Goal: Information Seeking & Learning: Learn about a topic

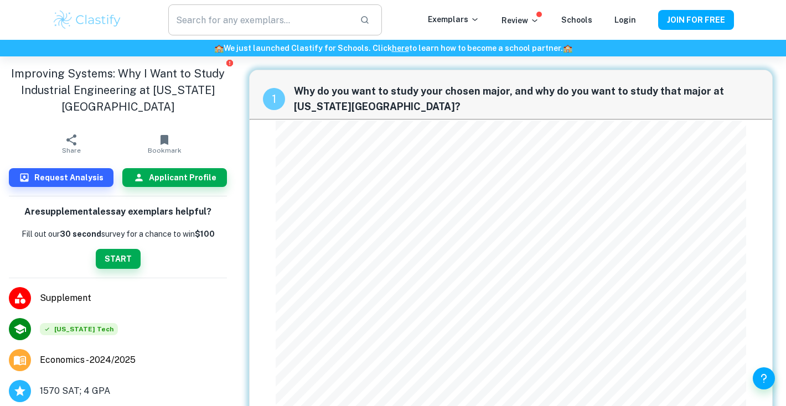
click at [206, 18] on input "text" at bounding box center [259, 19] width 183 height 31
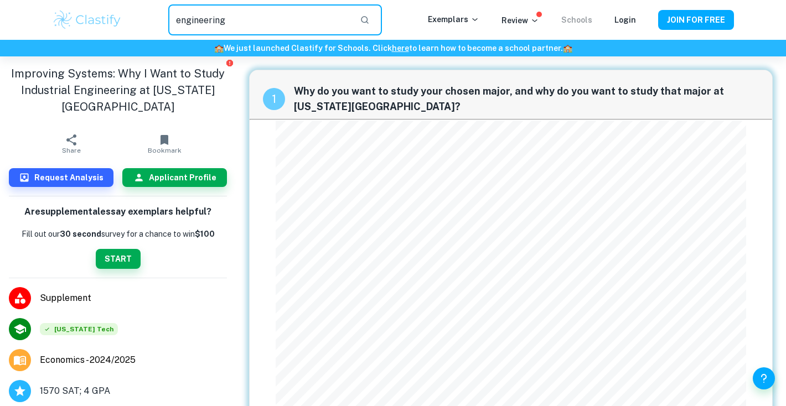
type input "engineering"
click at [576, 18] on link "Schools" at bounding box center [577, 20] width 31 height 9
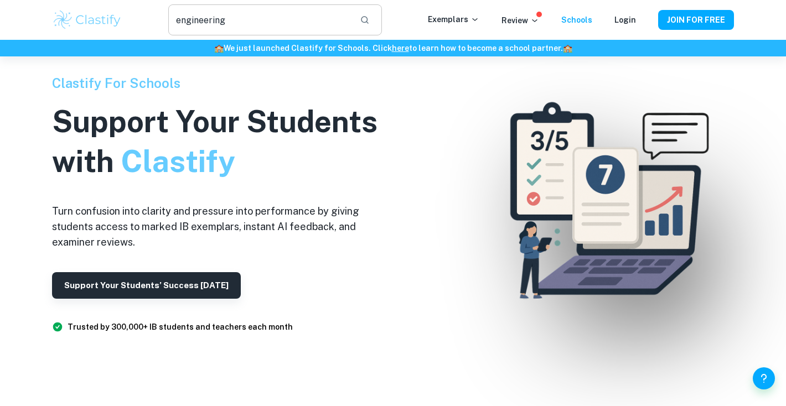
click at [238, 13] on input "engineering" at bounding box center [259, 19] width 183 height 31
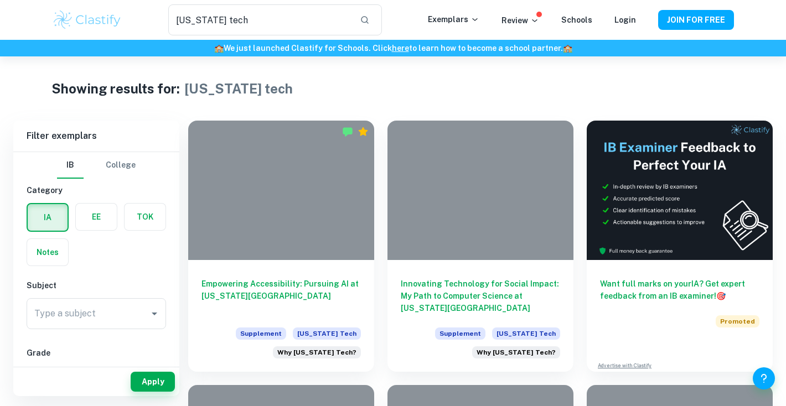
click at [121, 169] on button "College" at bounding box center [121, 165] width 30 height 27
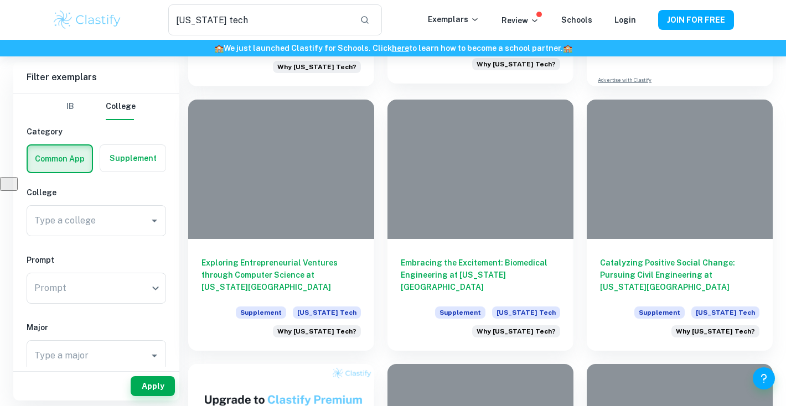
scroll to position [288, 0]
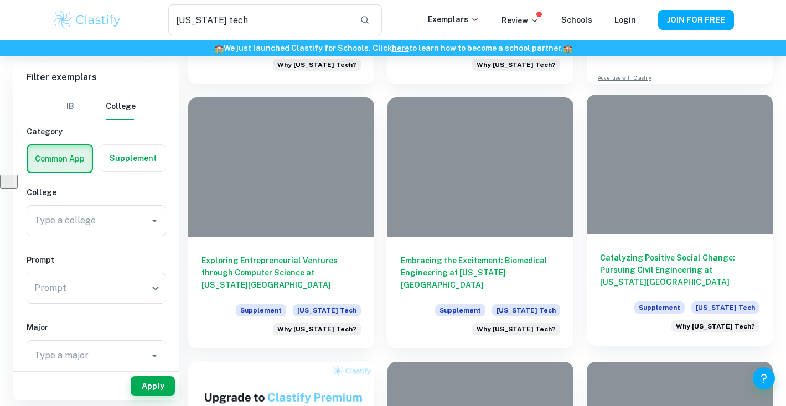
click at [637, 283] on h6 "Catalyzing Positive Social Change: Pursuing Civil Engineering at [US_STATE][GEO…" at bounding box center [679, 270] width 159 height 37
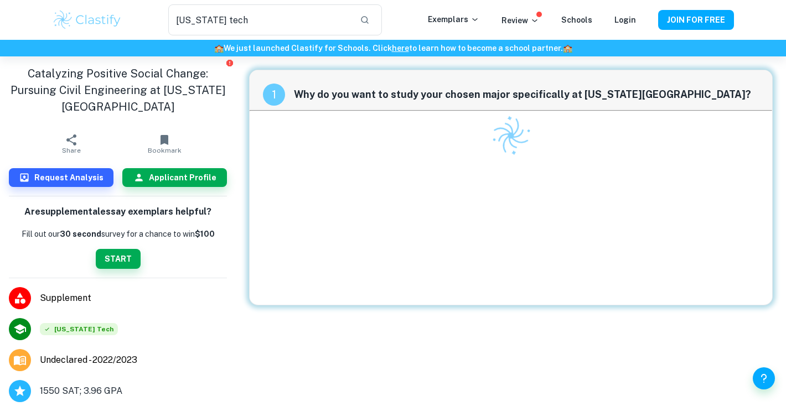
click at [390, 292] on div at bounding box center [511, 208] width 471 height 194
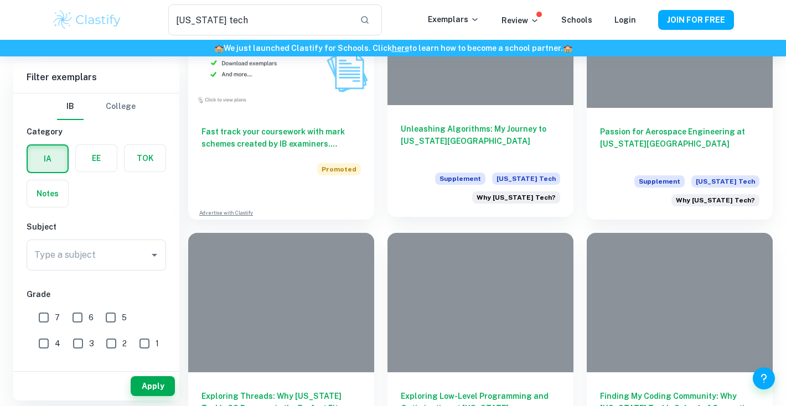
scroll to position [699, 0]
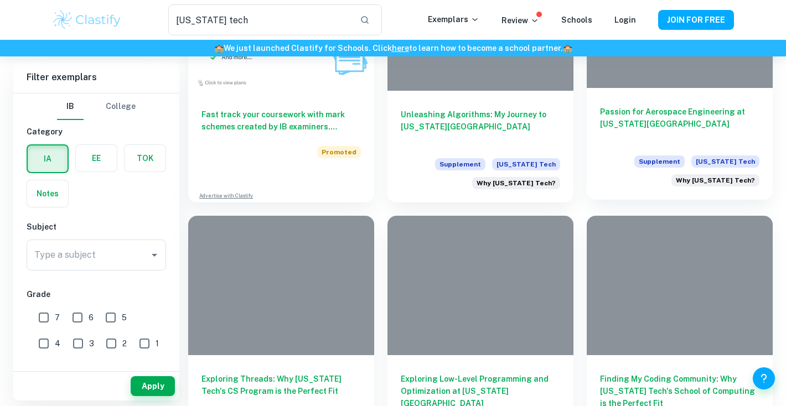
click at [656, 157] on span "Supplement" at bounding box center [660, 162] width 50 height 12
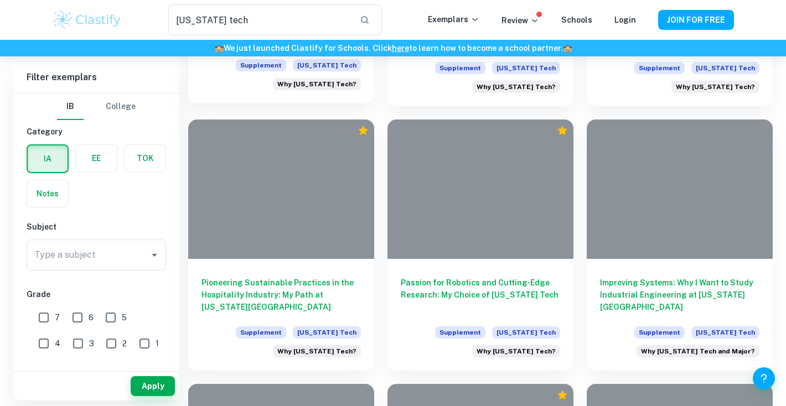
scroll to position [1065, 0]
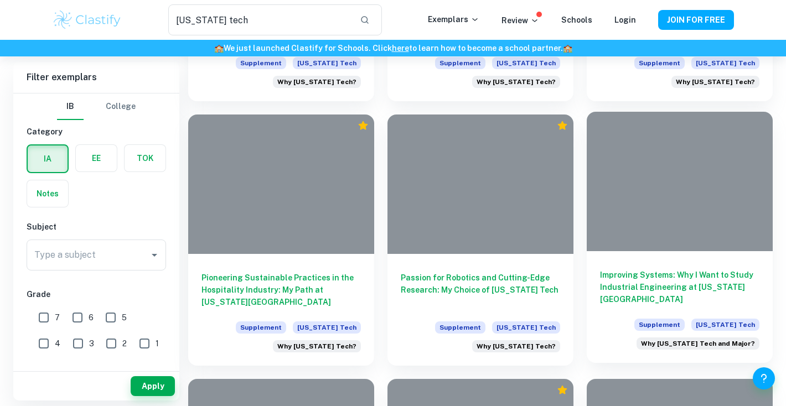
click at [638, 305] on h6 "Improving Systems: Why I Want to Study Industrial Engineering at [US_STATE][GEO…" at bounding box center [679, 287] width 159 height 37
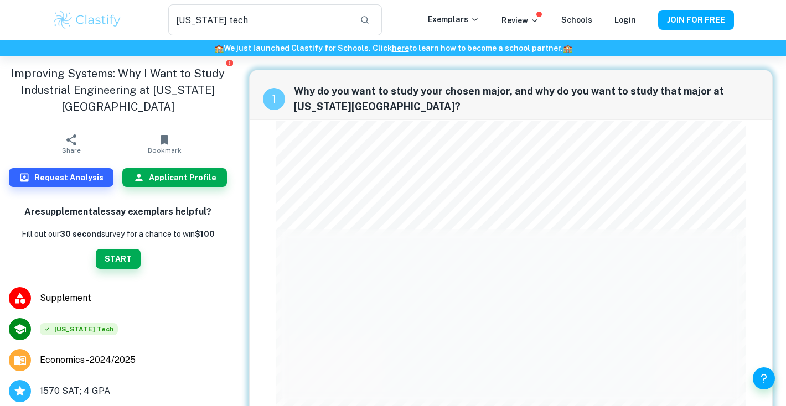
scroll to position [31, 0]
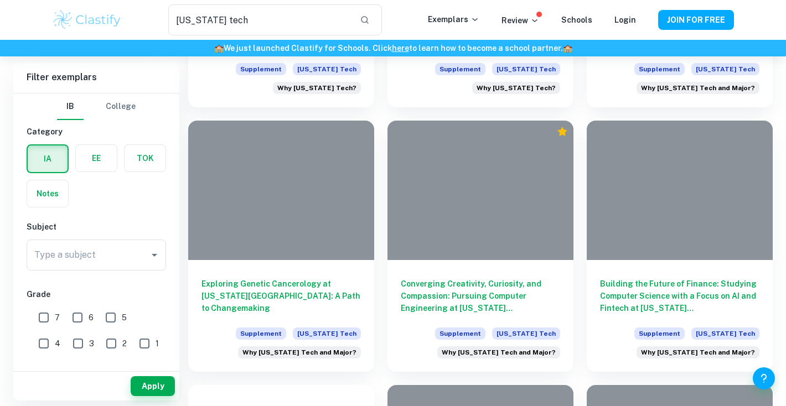
scroll to position [1327, 0]
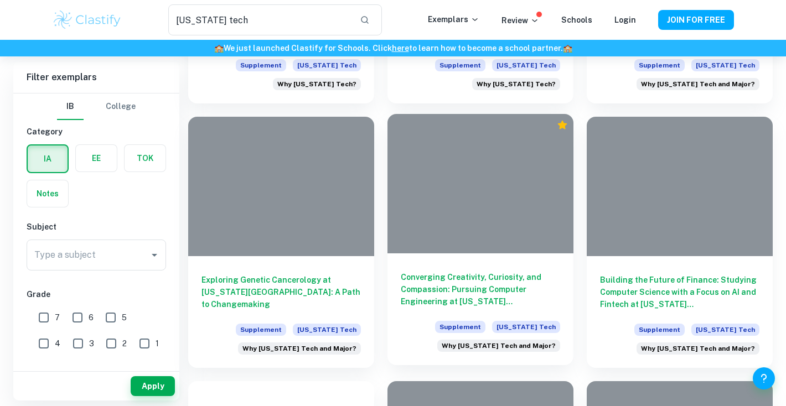
click at [434, 318] on div "Converging Creativity, Curiosity, and Compassion: Pursuing Computer Engineering…" at bounding box center [481, 310] width 186 height 112
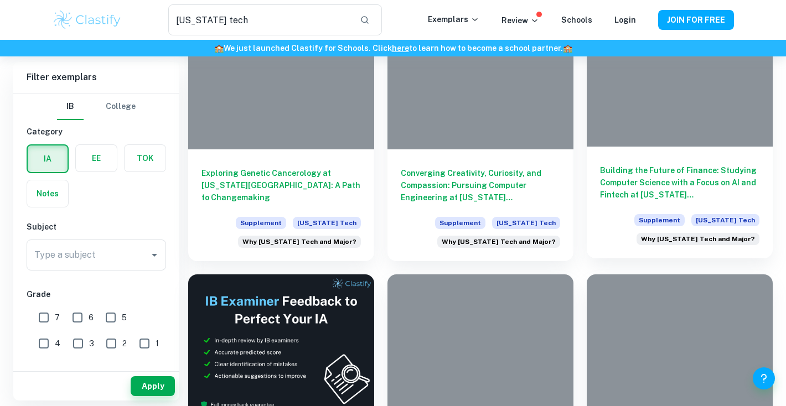
scroll to position [1435, 0]
click at [640, 223] on div "Supplement [US_STATE] Tech Why [US_STATE] Tech and Major?" at bounding box center [679, 229] width 159 height 31
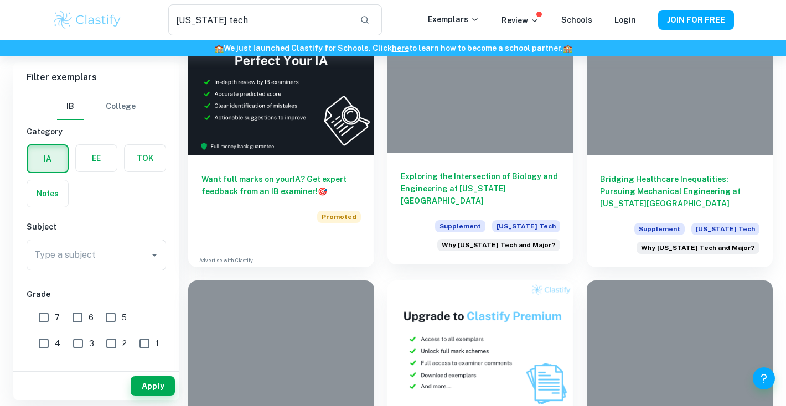
scroll to position [1692, 0]
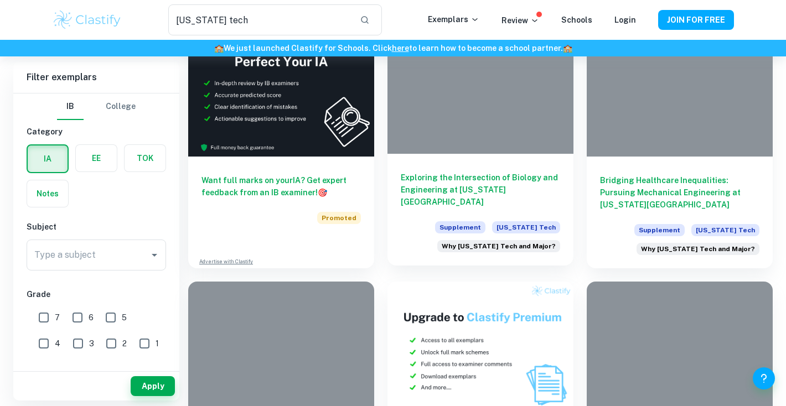
click at [430, 229] on div "Supplement [US_STATE] Tech Why [US_STATE] Tech and Major?" at bounding box center [480, 237] width 159 height 31
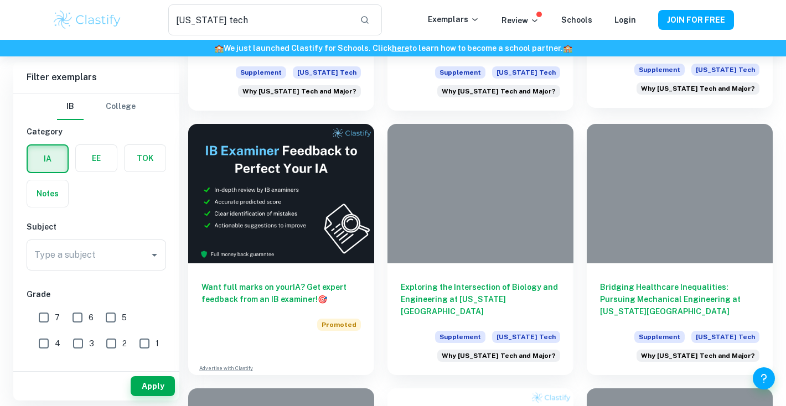
scroll to position [1589, 0]
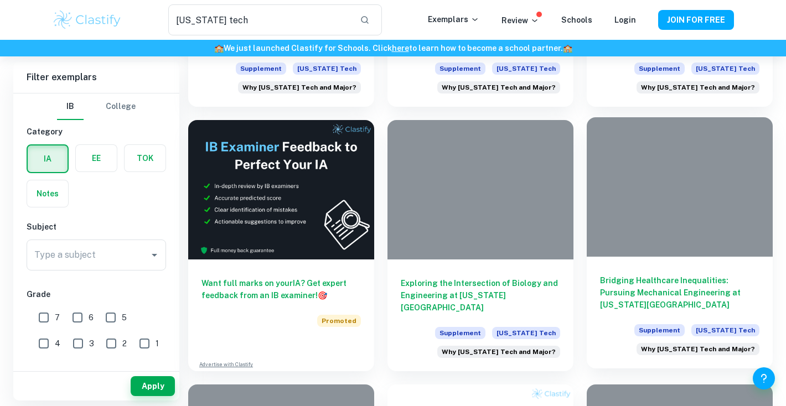
click at [624, 265] on div "Bridging Healthcare Inequalities: Pursuing Mechanical Engineering at [US_STATE]…" at bounding box center [680, 313] width 186 height 112
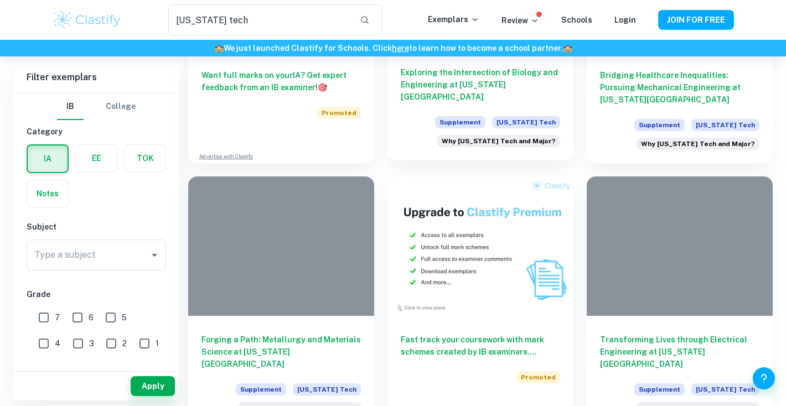
scroll to position [1863, 0]
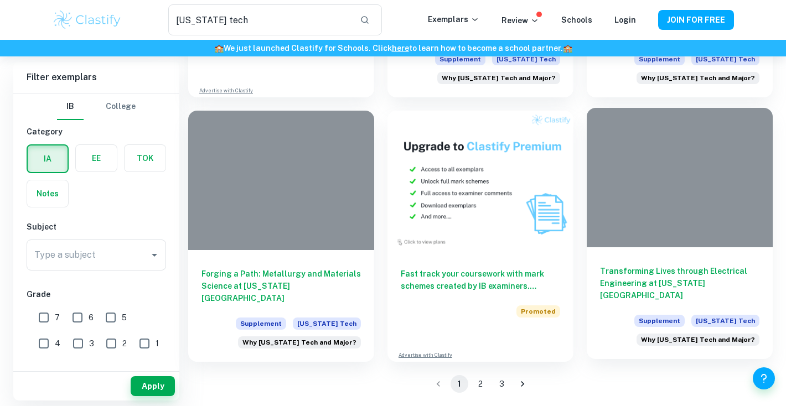
click at [681, 199] on div at bounding box center [680, 178] width 186 height 140
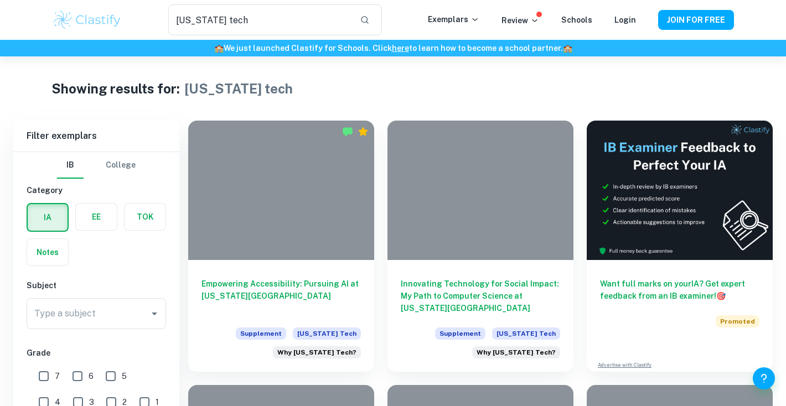
scroll to position [1863, 0]
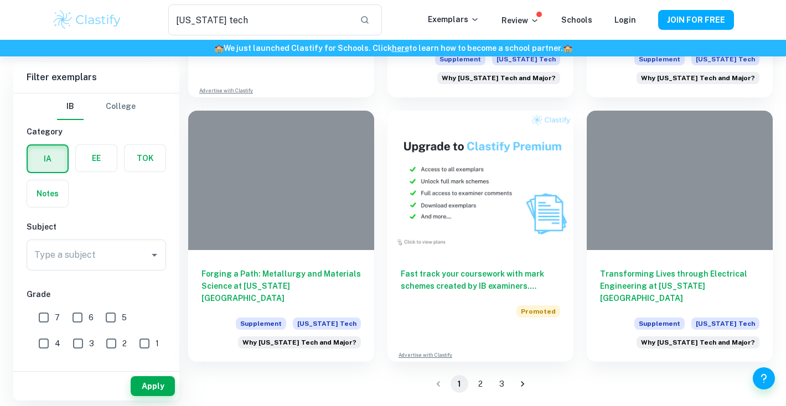
click at [480, 388] on button "2" at bounding box center [481, 384] width 18 height 18
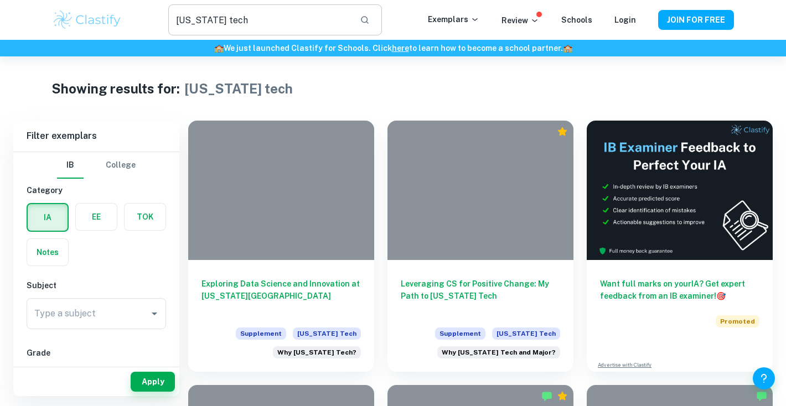
click at [343, 22] on input "[US_STATE] tech" at bounding box center [259, 19] width 183 height 31
type input "why major"
